Goal: Contribute content

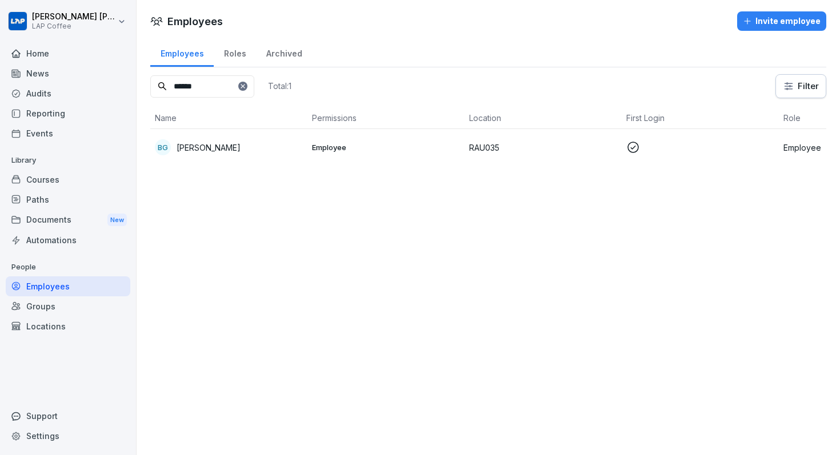
click at [55, 183] on div "Courses" at bounding box center [68, 180] width 125 height 20
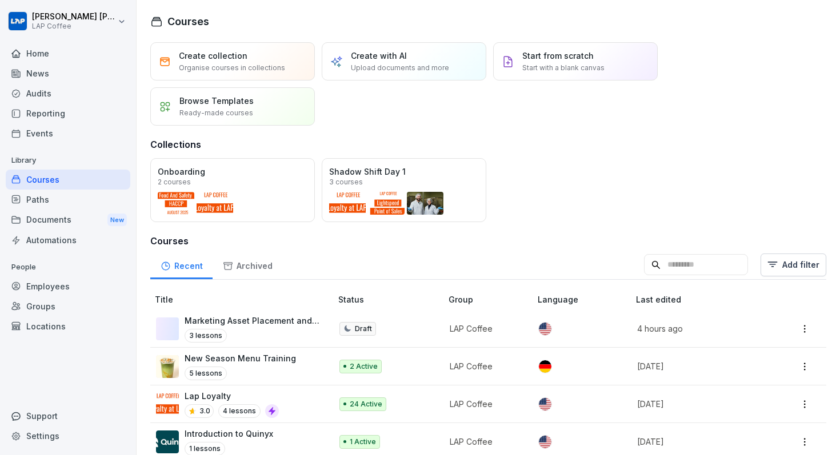
click at [413, 49] on div "Create with AI Upload documents and more" at bounding box center [404, 61] width 165 height 38
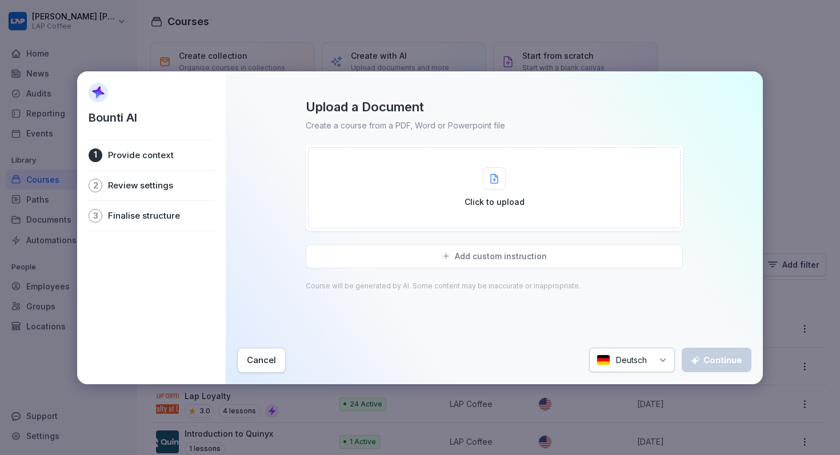
click at [505, 174] on div at bounding box center [494, 178] width 23 height 23
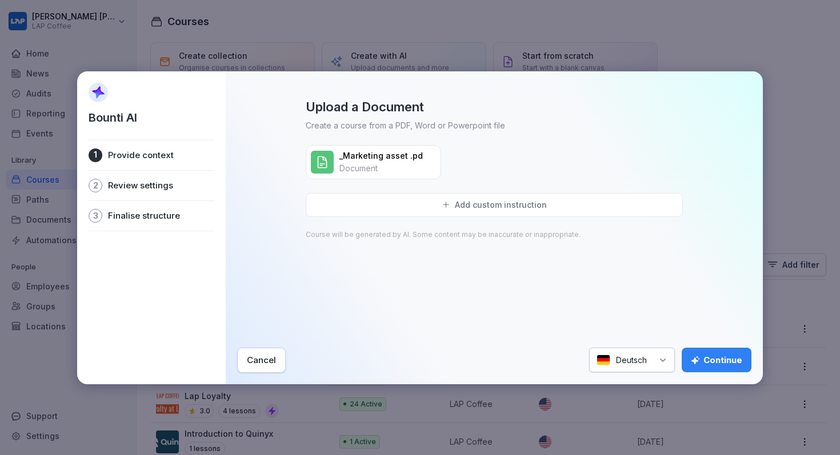
click at [615, 365] on div "Deutsch" at bounding box center [632, 360] width 86 height 25
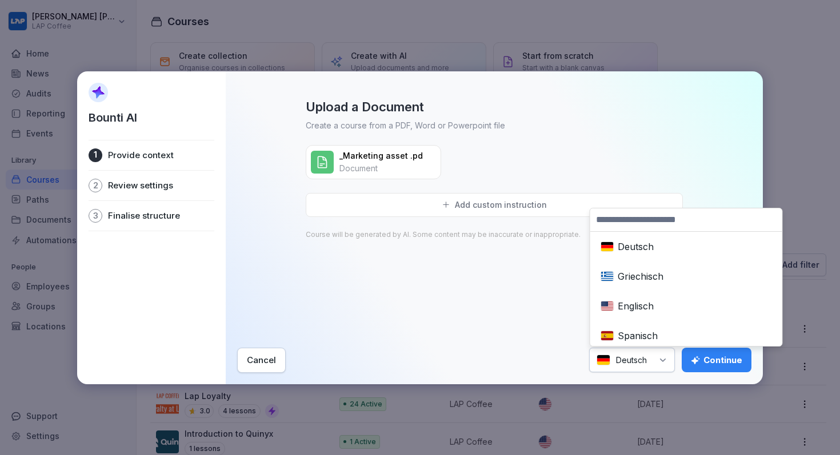
scroll to position [95, 0]
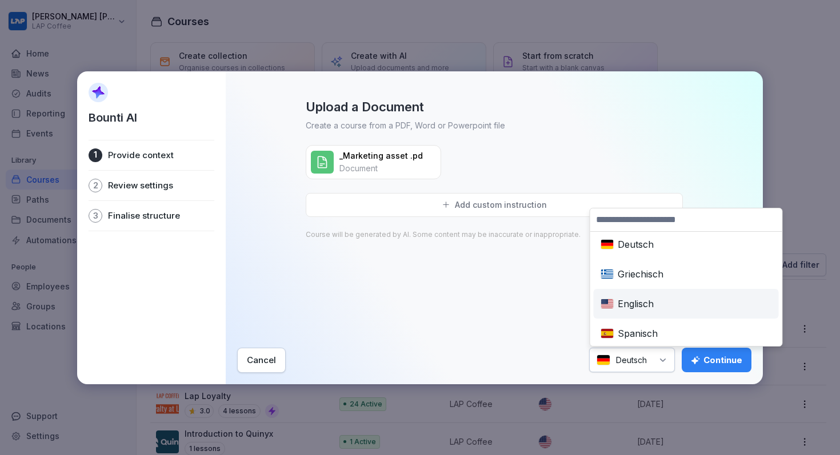
click at [647, 297] on div "Englisch" at bounding box center [686, 303] width 181 height 25
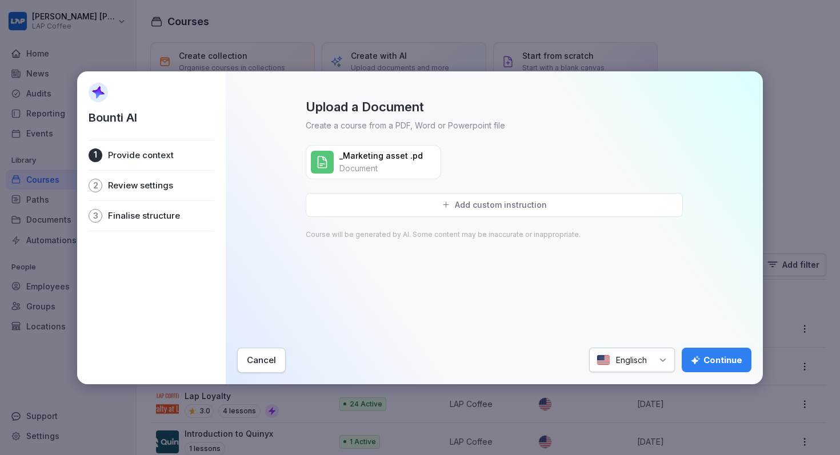
click at [734, 365] on div "Continue" at bounding box center [716, 360] width 51 height 13
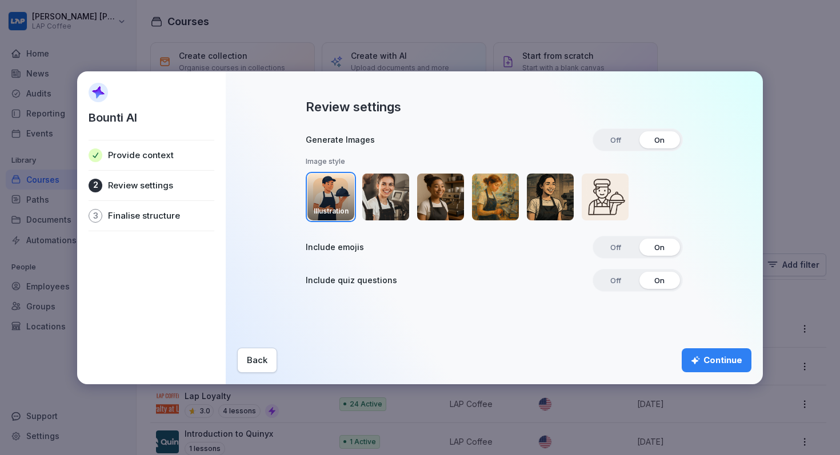
click at [607, 132] on span "Off" at bounding box center [615, 139] width 27 height 17
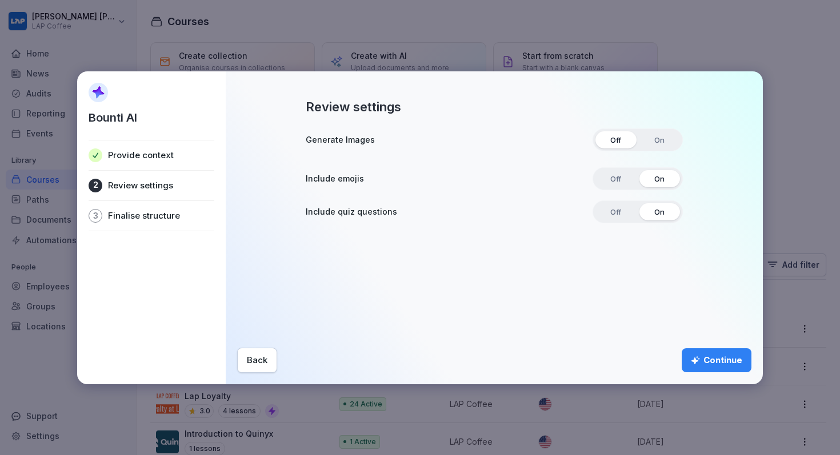
click at [623, 223] on div "Generate Images Off On Image style Illustration Realistic 3D Oil painting Comic…" at bounding box center [494, 176] width 377 height 95
click at [620, 179] on span "Off" at bounding box center [615, 178] width 27 height 17
click at [715, 373] on div "Review settings Generate Images Off On Image style Illustration Realistic 3D Oi…" at bounding box center [494, 227] width 537 height 313
click at [725, 341] on div "Review settings Generate Images Off On Image style Illustration Realistic 3D Oi…" at bounding box center [494, 228] width 514 height 290
click at [706, 356] on div "Continue" at bounding box center [716, 360] width 51 height 13
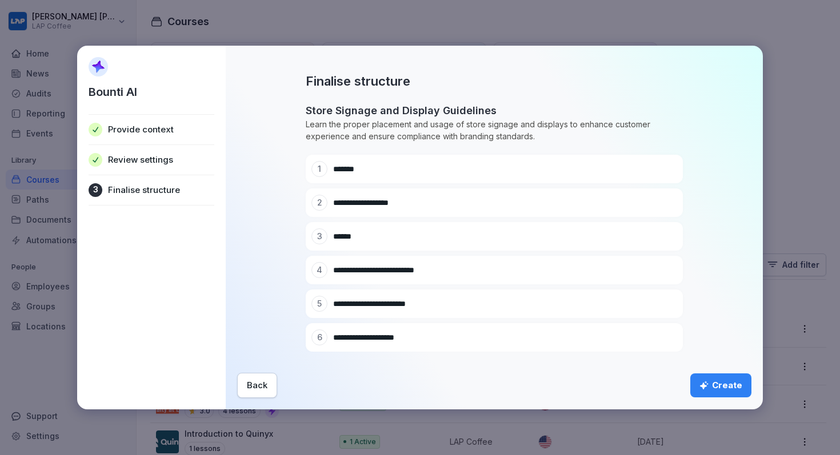
click at [263, 390] on div "Back" at bounding box center [257, 385] width 21 height 13
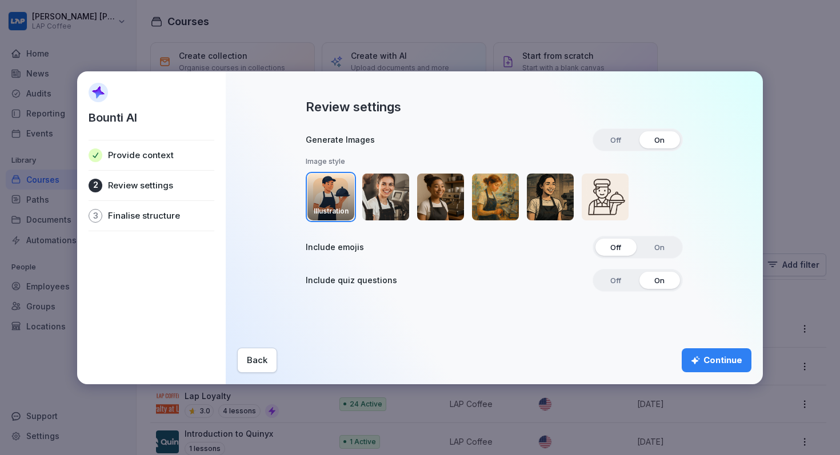
click at [614, 125] on div "Review settings Generate Images Off On Image style Illustration Realistic 3D Oi…" at bounding box center [494, 216] width 514 height 235
click at [614, 137] on span "Off" at bounding box center [615, 139] width 27 height 17
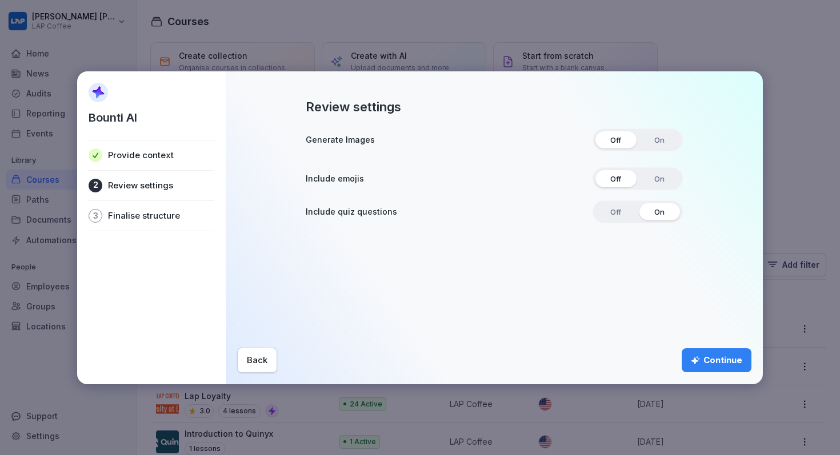
click at [706, 358] on div "Continue" at bounding box center [716, 360] width 51 height 13
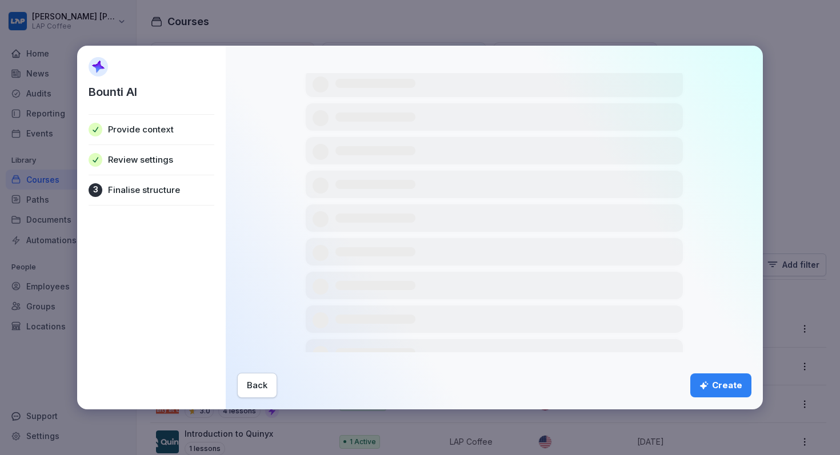
scroll to position [366, 0]
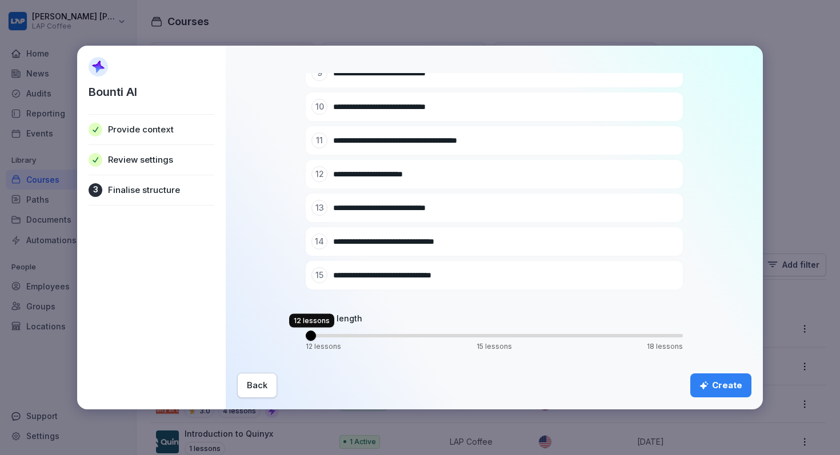
click at [306, 331] on span "Volume" at bounding box center [311, 336] width 10 height 10
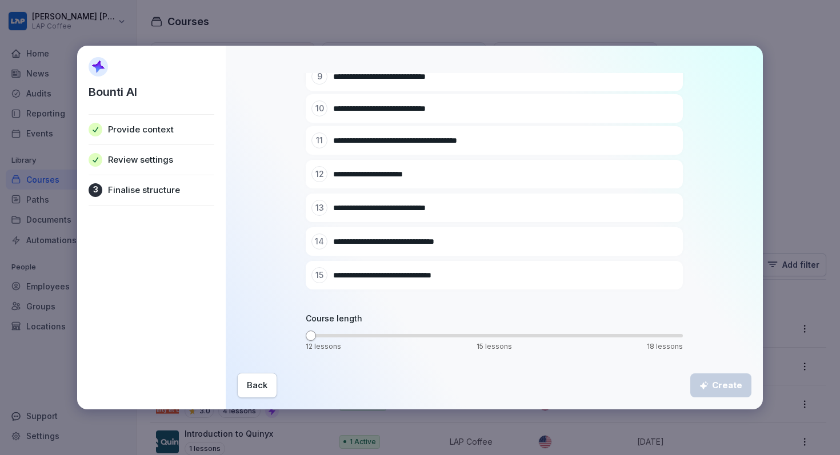
scroll to position [265, 0]
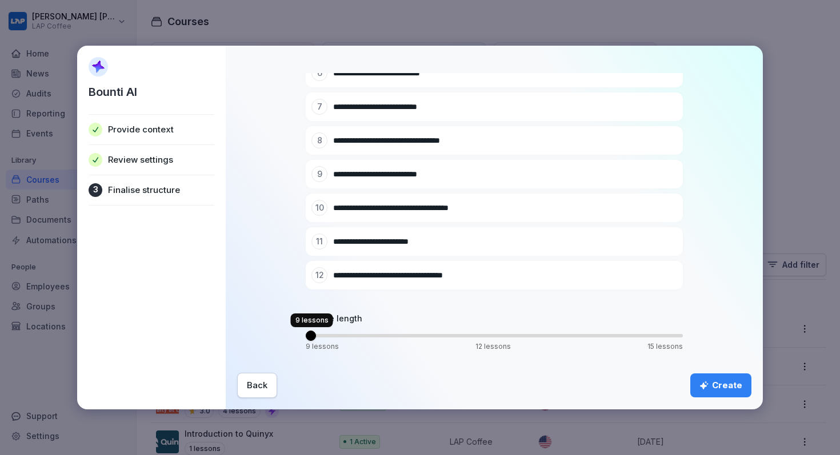
click at [223, 339] on div "**********" at bounding box center [420, 228] width 686 height 365
click at [306, 335] on span "Volume" at bounding box center [311, 336] width 10 height 10
click at [709, 393] on button "Create" at bounding box center [720, 386] width 61 height 24
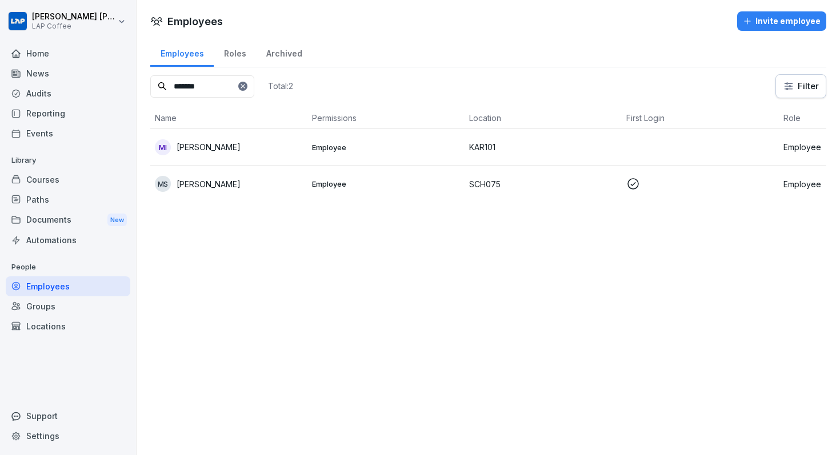
click at [246, 85] on icon at bounding box center [242, 86] width 7 height 7
